Goal: Information Seeking & Learning: Compare options

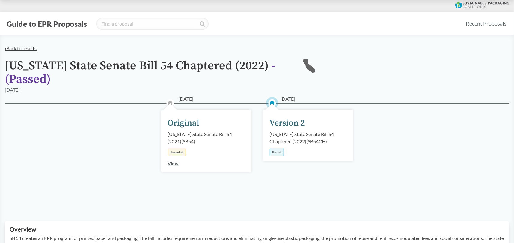
click at [27, 47] on link "‹ Back to results" at bounding box center [21, 48] width 32 height 6
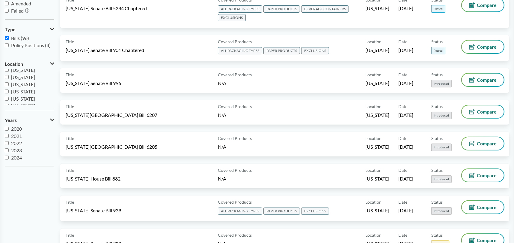
scroll to position [102, 0]
click at [6, 86] on input "[US_STATE]" at bounding box center [7, 86] width 4 height 4
checkbox input "true"
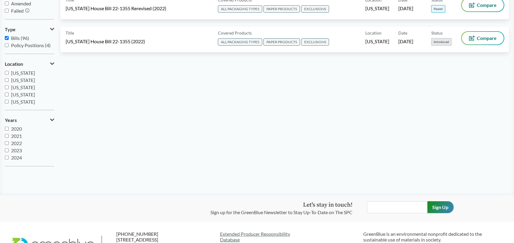
scroll to position [130, 0]
click at [10, 95] on label "[US_STATE]" at bounding box center [29, 94] width 49 height 7
click at [9, 95] on input "[US_STATE]" at bounding box center [7, 94] width 4 height 4
checkbox input "true"
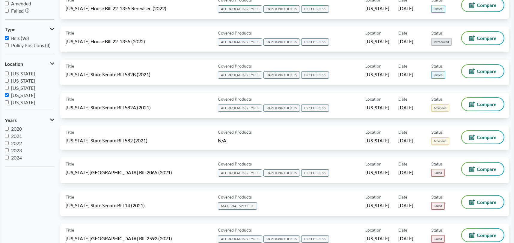
scroll to position [98, 0]
click at [6, 82] on input "[US_STATE]" at bounding box center [7, 82] width 4 height 4
checkbox input "true"
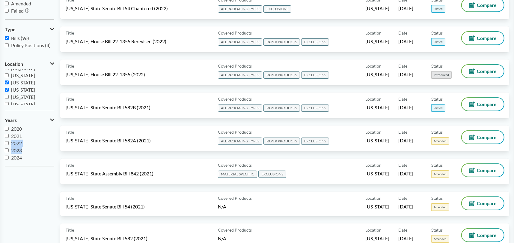
drag, startPoint x: 49, startPoint y: 141, endPoint x: 49, endPoint y: 152, distance: 11.1
click at [49, 152] on div "2020 2021 2022 2023 2024 2025" at bounding box center [29, 143] width 49 height 36
click at [8, 149] on input "2024" at bounding box center [7, 150] width 4 height 4
checkbox input "true"
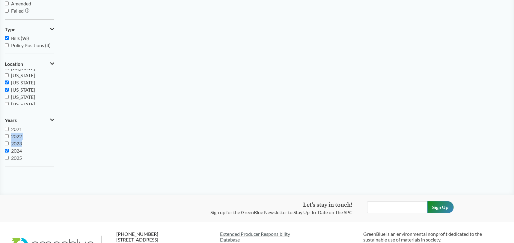
click at [5, 156] on input "2025" at bounding box center [7, 158] width 4 height 4
checkbox input "true"
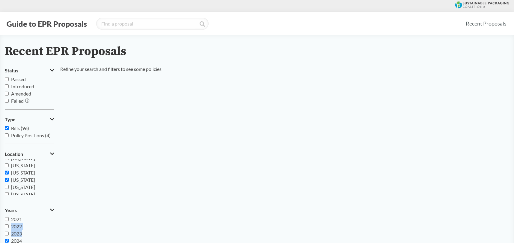
scroll to position [90, 0]
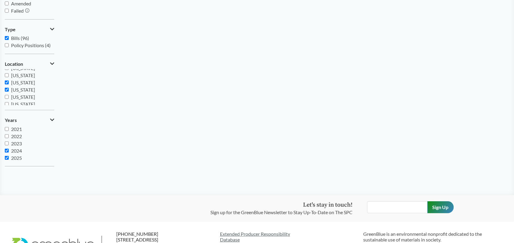
click at [9, 149] on label "2024" at bounding box center [29, 150] width 49 height 7
click at [9, 149] on input "2024" at bounding box center [7, 150] width 4 height 4
checkbox input "false"
click at [6, 154] on label "2025" at bounding box center [29, 157] width 49 height 7
click at [6, 156] on input "2025" at bounding box center [7, 158] width 4 height 4
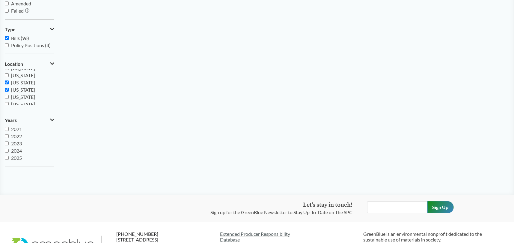
checkbox input "false"
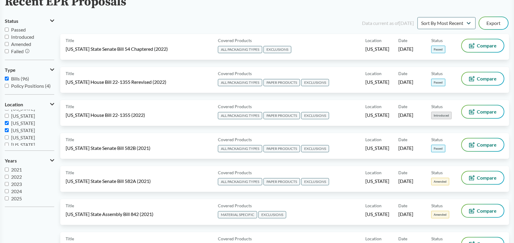
scroll to position [0, 0]
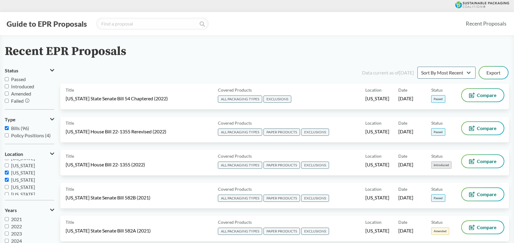
click at [9, 79] on label "Passed" at bounding box center [29, 79] width 49 height 7
click at [9, 79] on input "Passed" at bounding box center [7, 79] width 4 height 4
checkbox input "true"
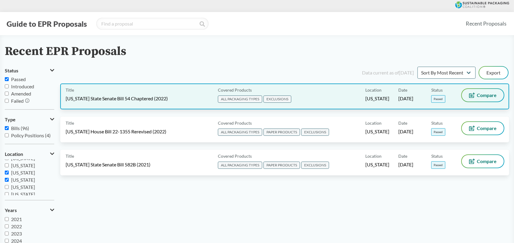
click at [486, 93] on span "Compare" at bounding box center [487, 95] width 20 height 5
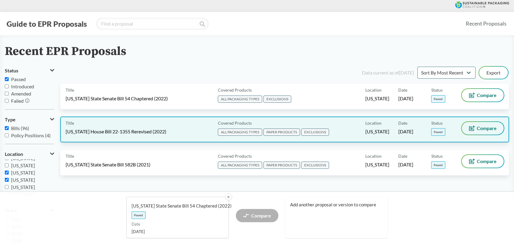
click at [480, 128] on span "Compare" at bounding box center [487, 128] width 20 height 5
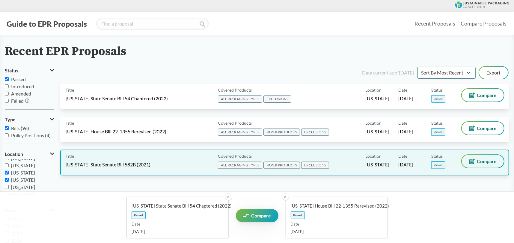
click at [483, 161] on span "Compare" at bounding box center [487, 161] width 20 height 5
click at [481, 157] on button "Compare" at bounding box center [483, 161] width 42 height 13
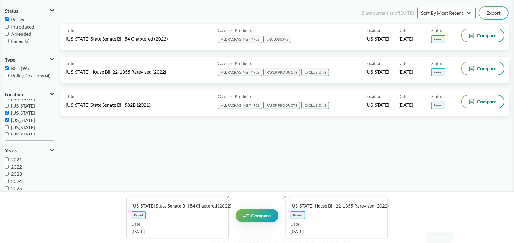
scroll to position [60, 0]
click at [262, 217] on span "Compare" at bounding box center [262, 215] width 20 height 5
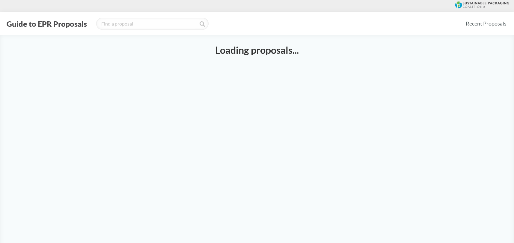
select select "SB54CH"
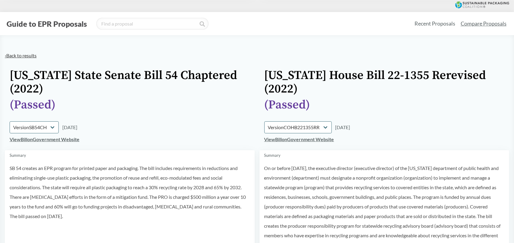
click at [23, 55] on link "‹ Back to results" at bounding box center [21, 55] width 32 height 6
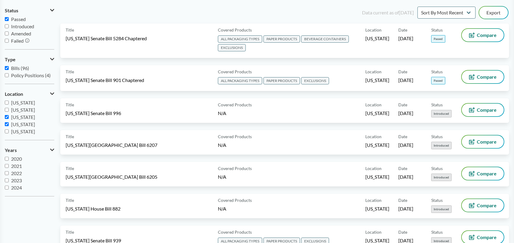
scroll to position [96, 0]
click at [7, 121] on input "[US_STATE]" at bounding box center [7, 122] width 4 height 4
checkbox input "false"
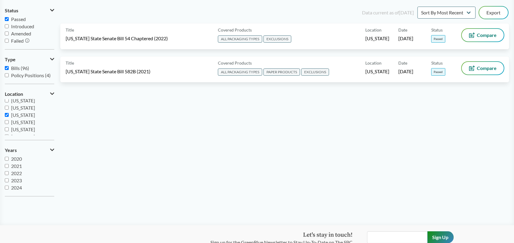
scroll to position [0, 0]
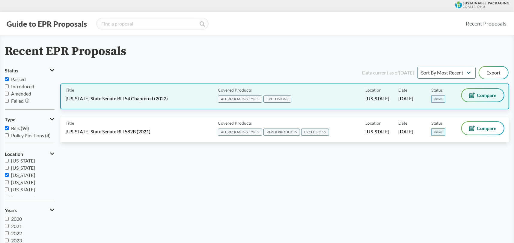
click at [502, 92] on button "Compare" at bounding box center [483, 95] width 42 height 13
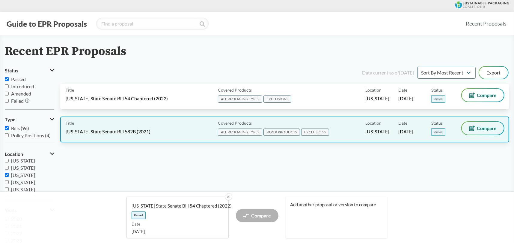
click at [489, 128] on span "Compare" at bounding box center [487, 128] width 20 height 5
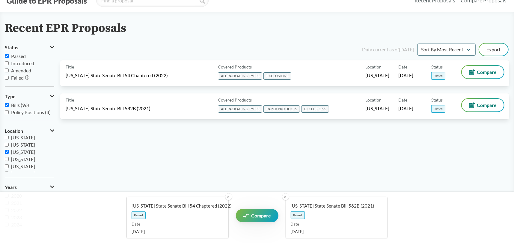
scroll to position [30, 0]
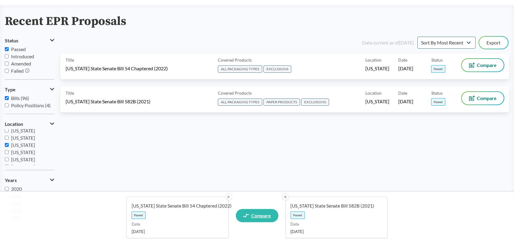
click at [266, 217] on span "Compare" at bounding box center [262, 215] width 20 height 5
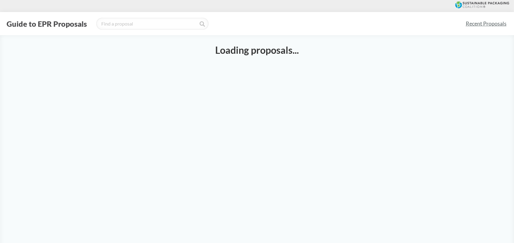
select select "SB54CH"
select select "SB582B"
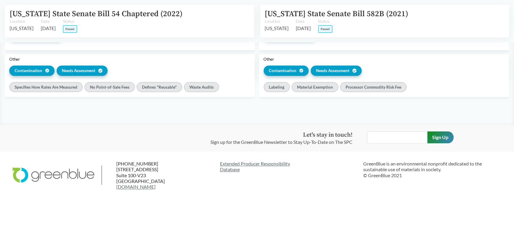
scroll to position [1012, 0]
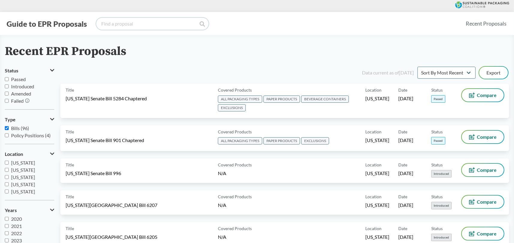
click at [125, 24] on input "search" at bounding box center [152, 24] width 112 height 12
